Goal: Transaction & Acquisition: Purchase product/service

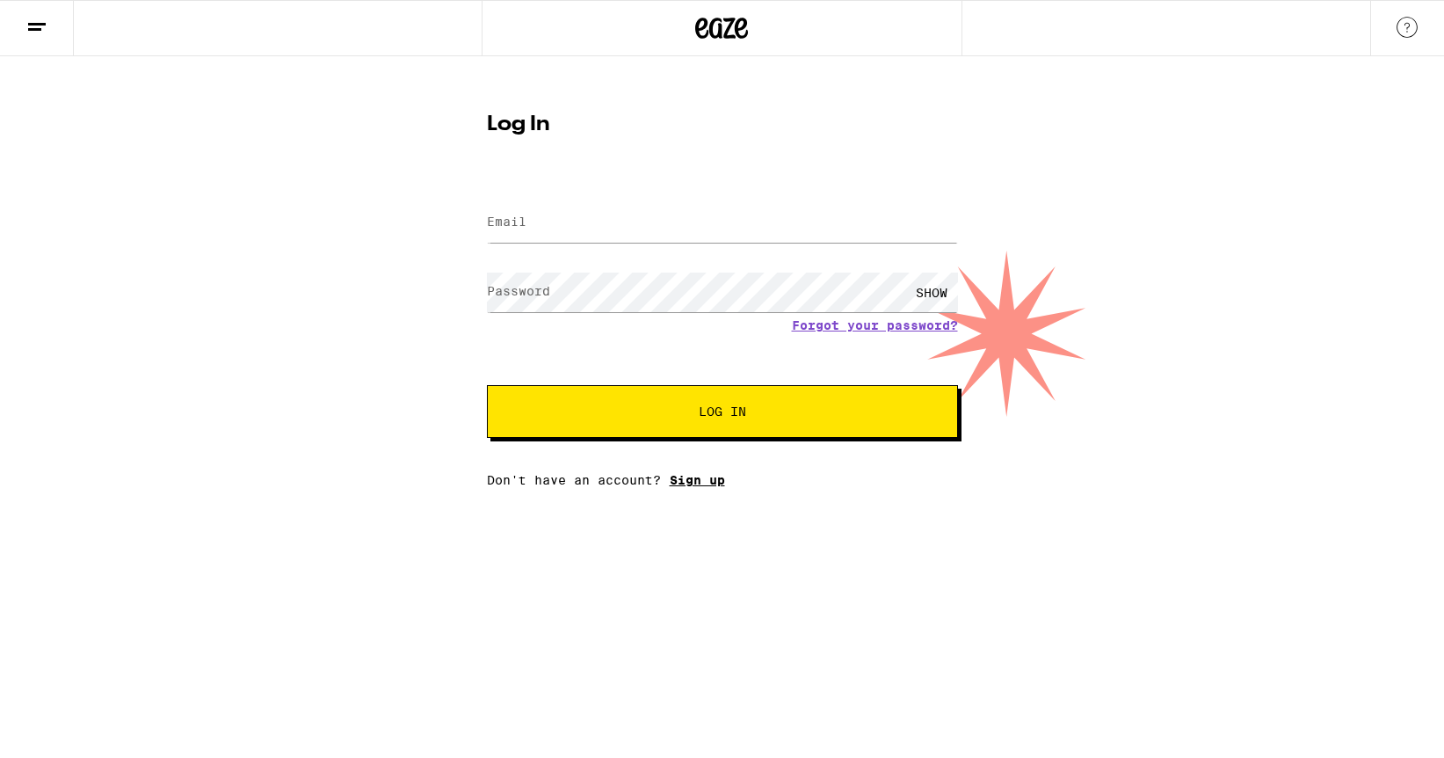
click at [701, 487] on link "Sign up" at bounding box center [697, 480] width 55 height 14
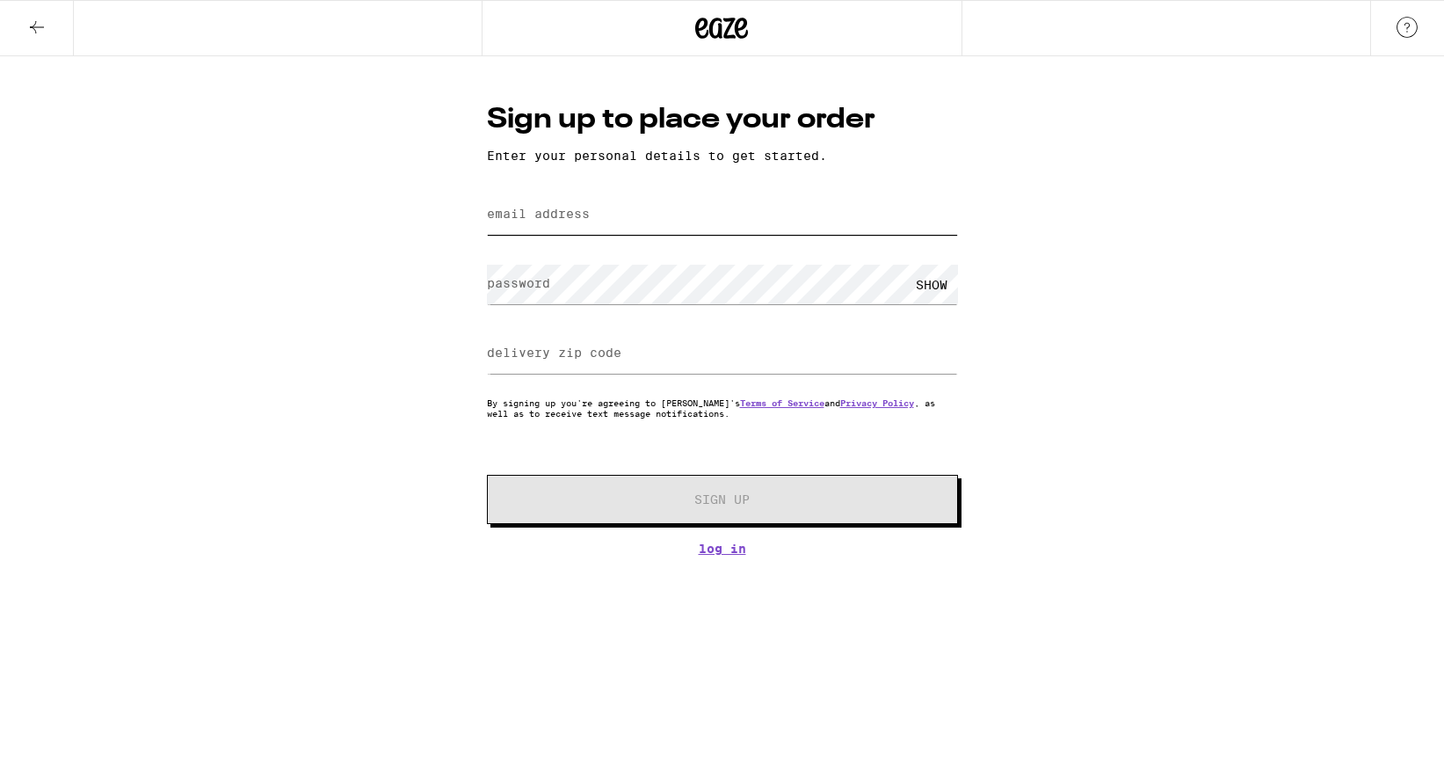
click at [577, 229] on input "email address" at bounding box center [722, 215] width 471 height 40
type input "[PERSON_NAME][EMAIL_ADDRESS][DOMAIN_NAME]"
type input "91206"
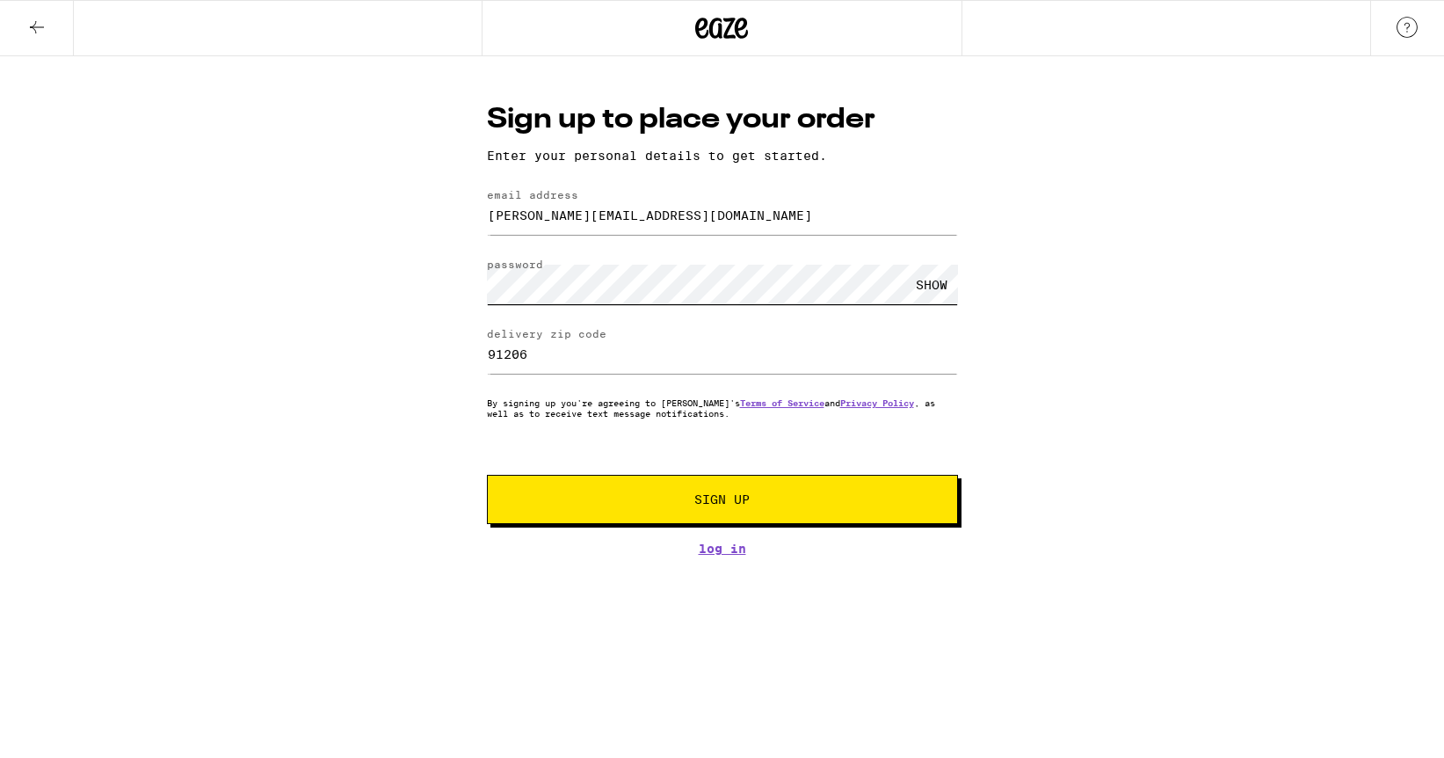
click at [487, 475] on button "Sign Up" at bounding box center [722, 499] width 471 height 49
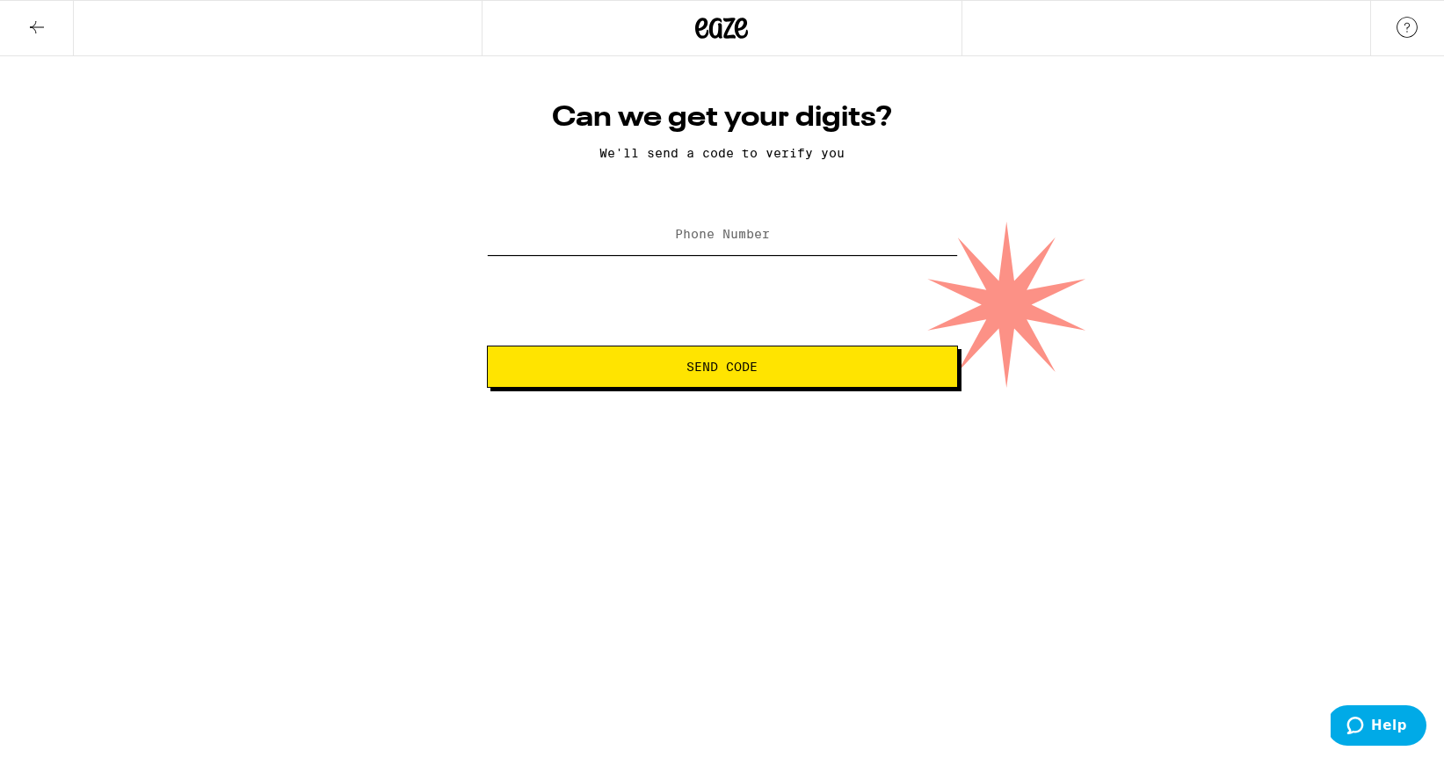
click at [606, 226] on input "Phone Number" at bounding box center [722, 235] width 471 height 40
type input "[PHONE_NUMBER]"
click at [487, 345] on button "Send Code" at bounding box center [722, 366] width 471 height 42
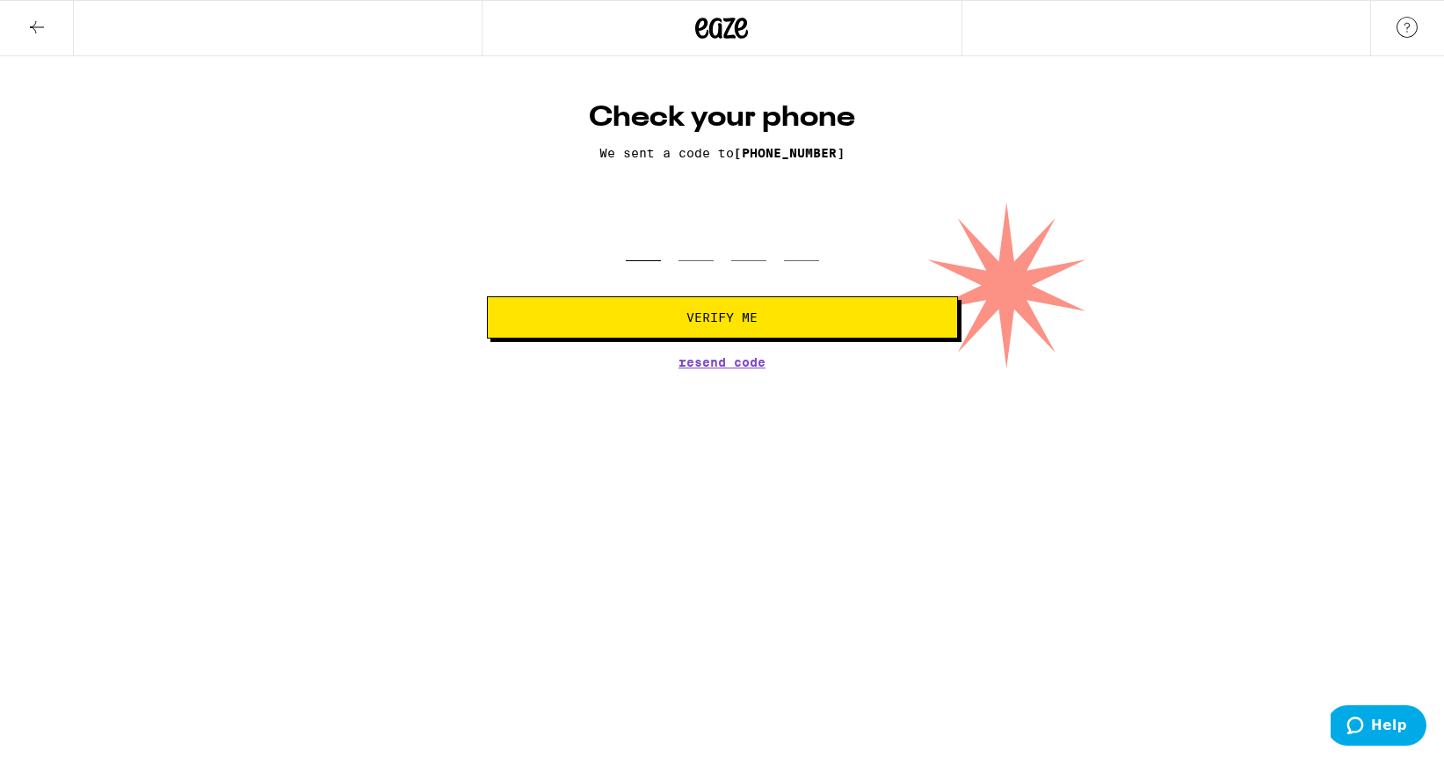
click at [638, 257] on input "tel" at bounding box center [643, 235] width 35 height 52
type input "9"
type input "2"
type input "4"
type input "9"
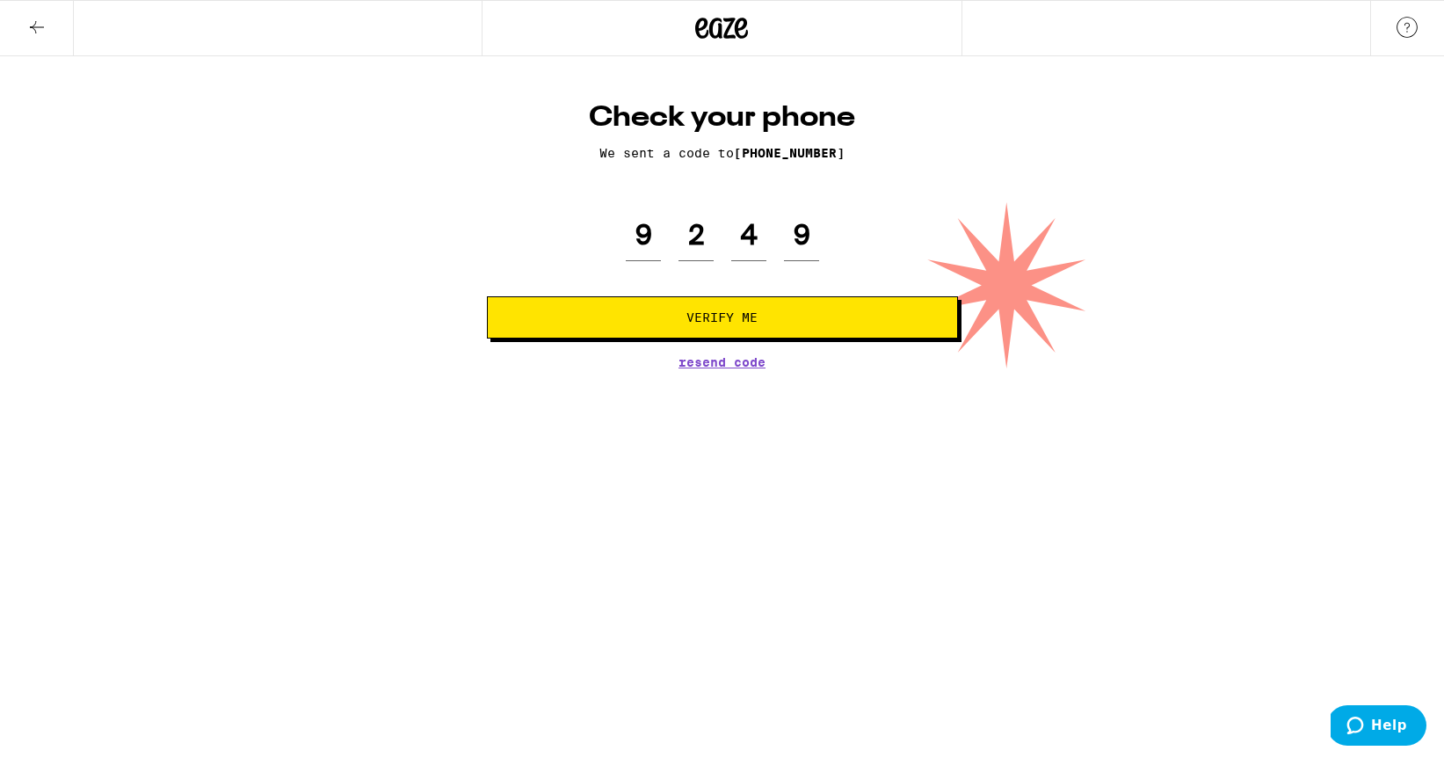
click at [845, 330] on button "Verify Me" at bounding box center [722, 317] width 471 height 42
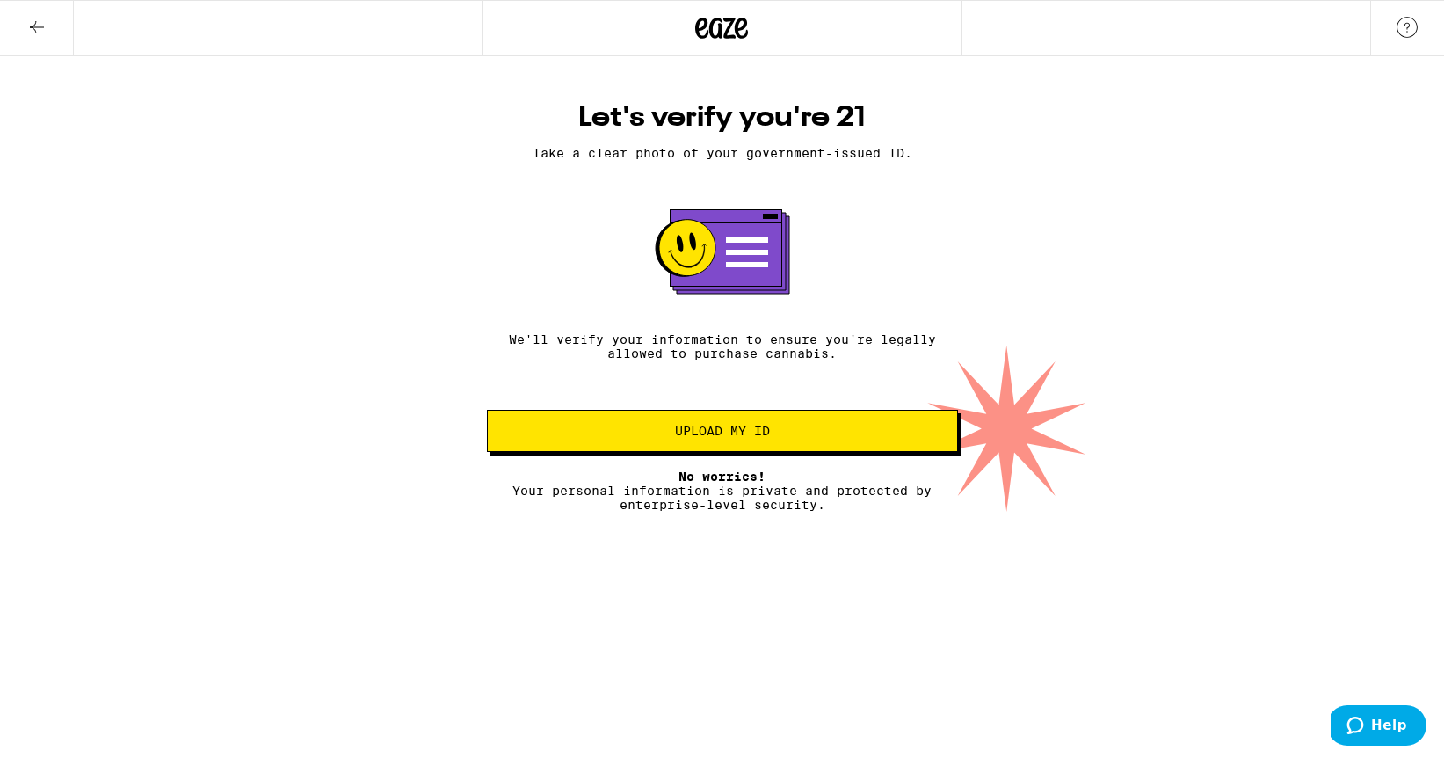
click at [888, 437] on span "Upload my ID" at bounding box center [722, 430] width 441 height 12
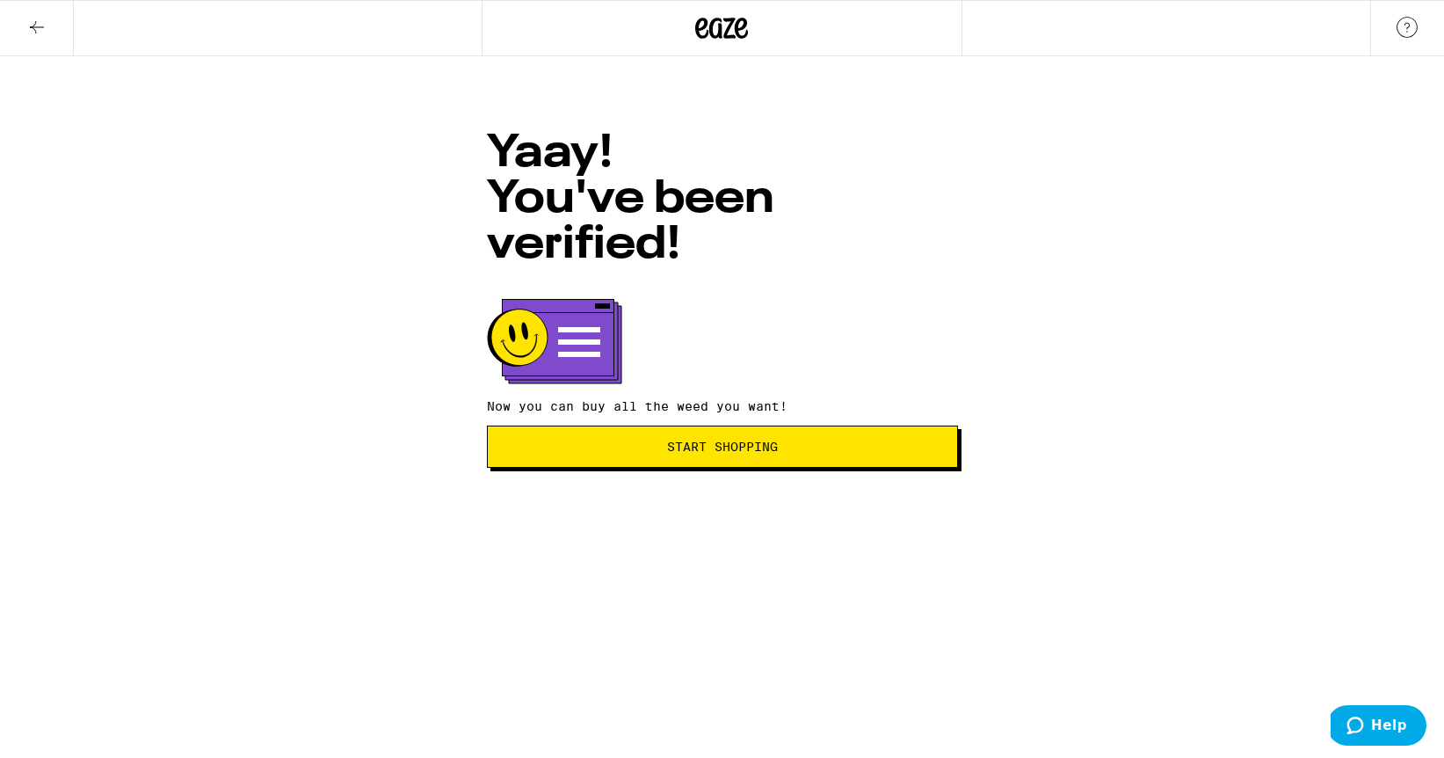
click at [900, 440] on span "Start Shopping" at bounding box center [722, 446] width 441 height 12
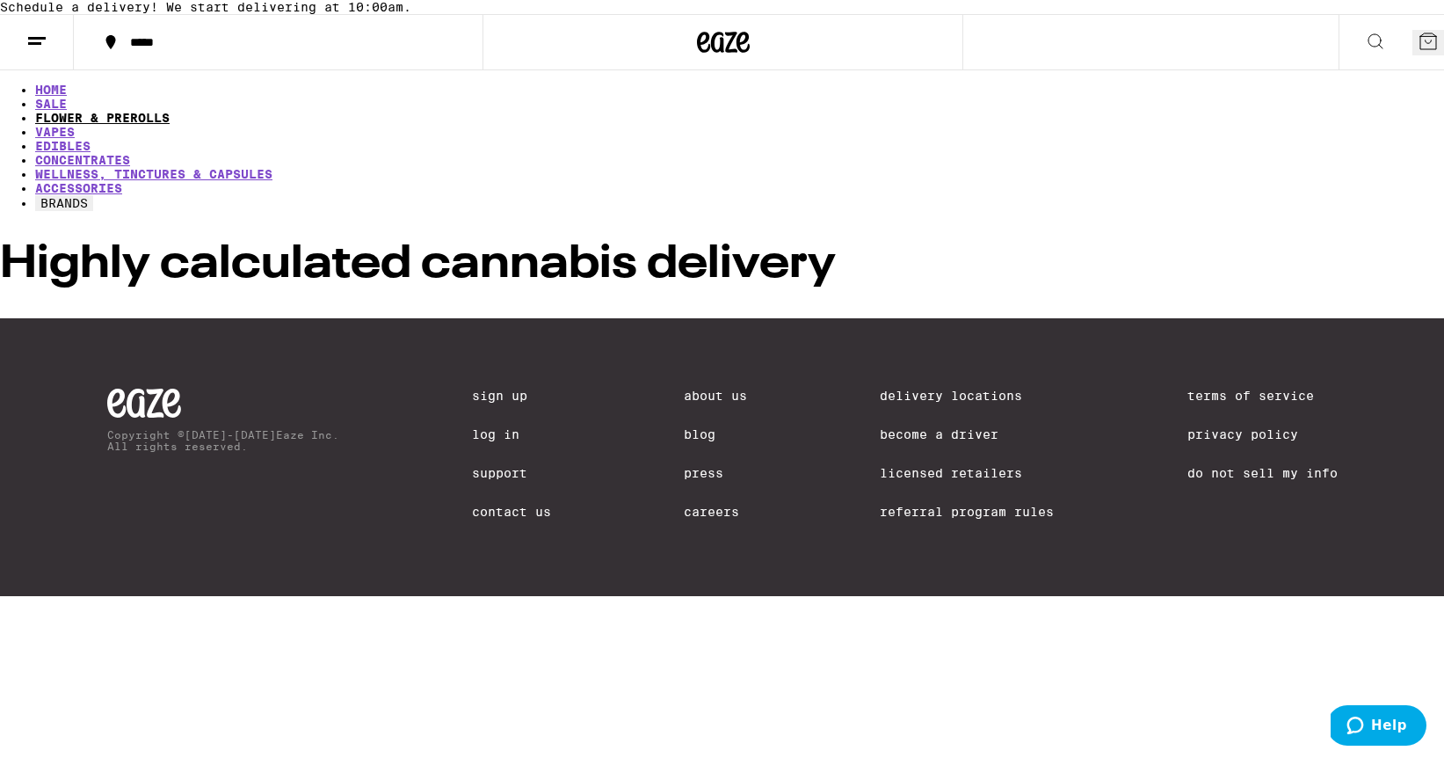
click at [170, 125] on link "FLOWER & PREROLLS" at bounding box center [102, 118] width 134 height 14
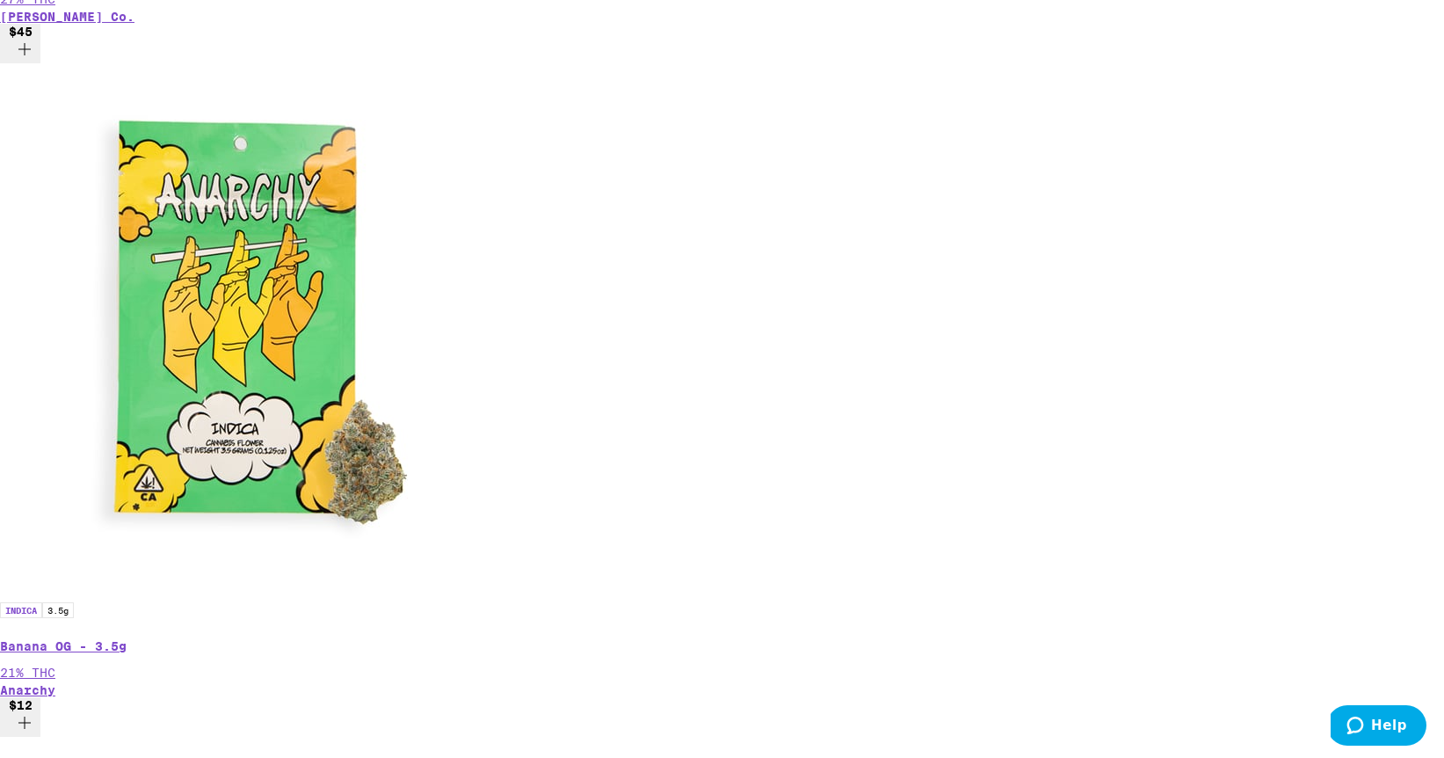
scroll to position [848, 0]
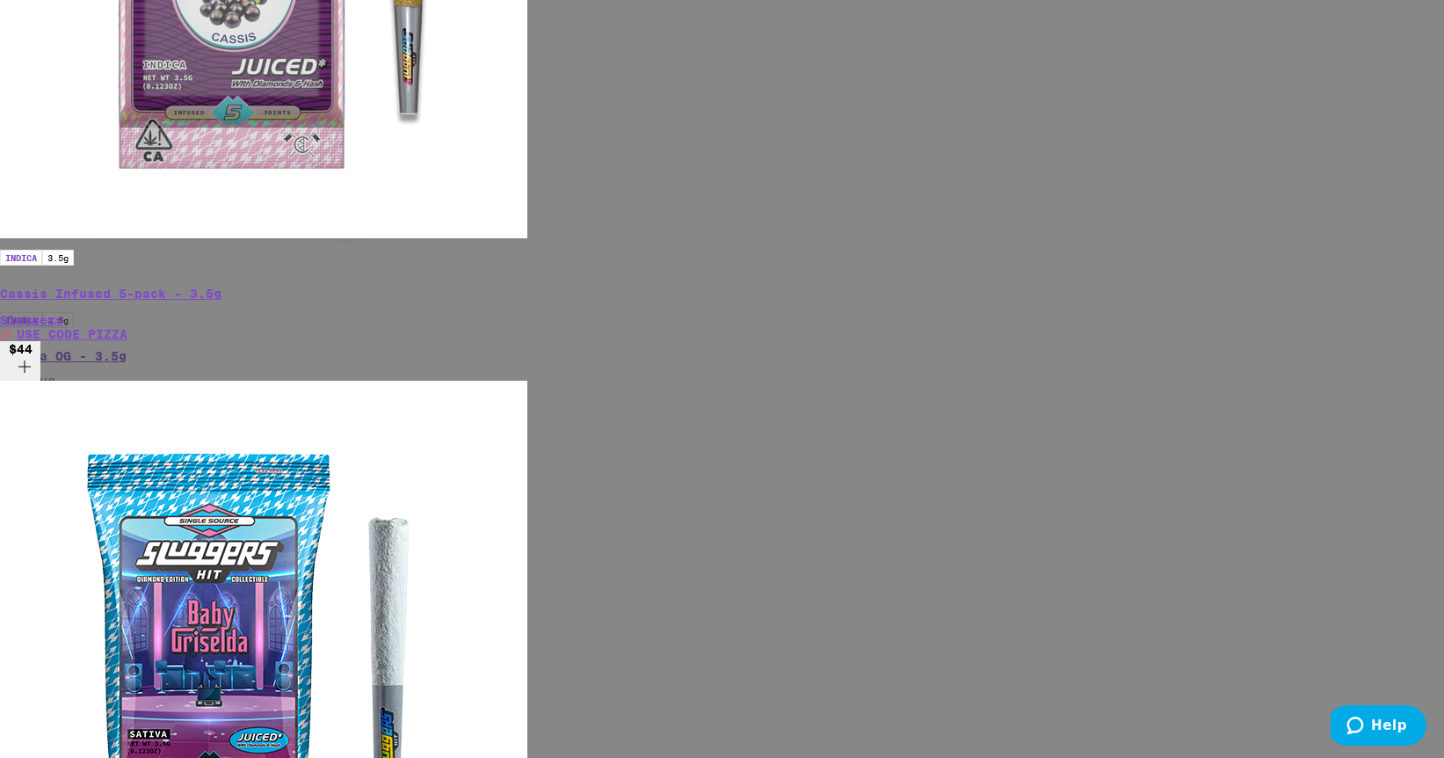
scroll to position [2, 0]
click at [1113, 361] on div "Your Cart Your cart is under the $50 minimum. Gelonade - 1g Gelato $6 1 Add to …" at bounding box center [722, 379] width 1444 height 758
